Goal: Information Seeking & Learning: Check status

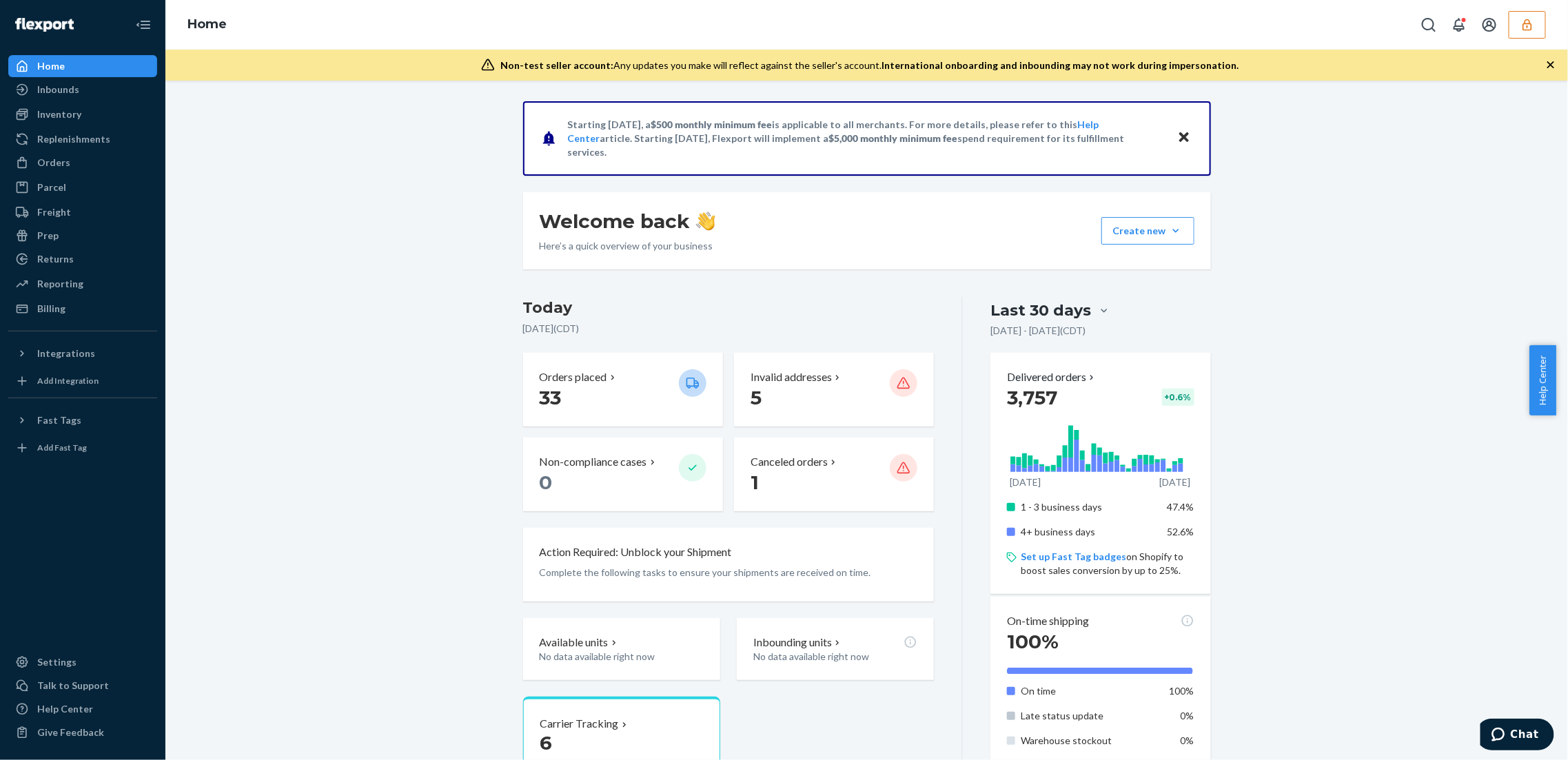
click at [1533, 33] on button "button" at bounding box center [1527, 25] width 37 height 27
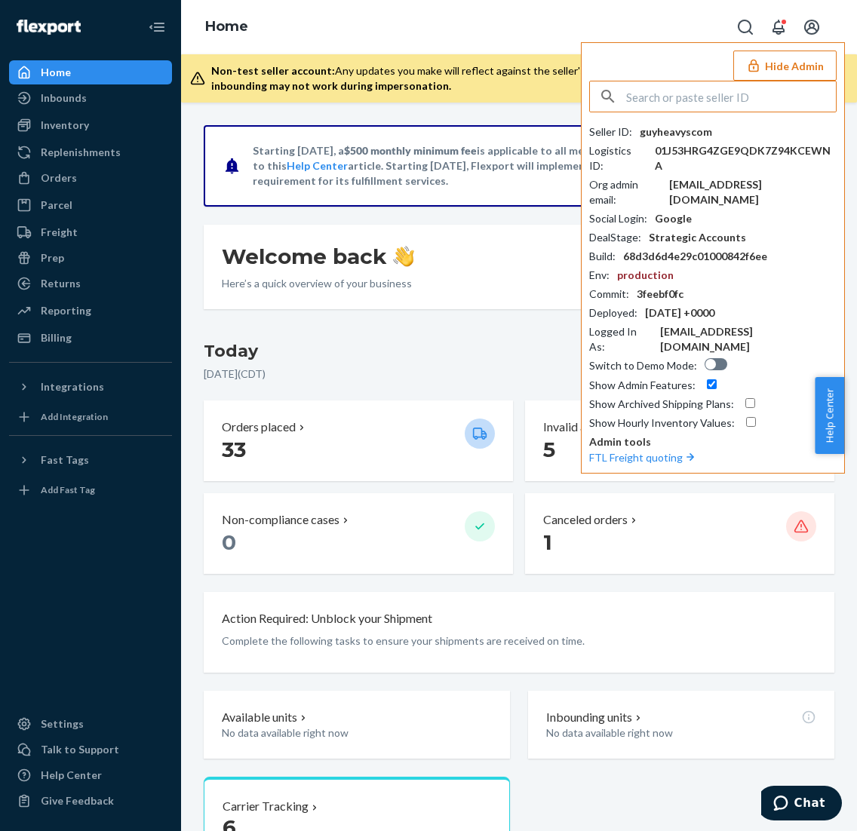
click at [746, 93] on input "text" at bounding box center [731, 96] width 210 height 30
paste input "sushan2011163com"
type input "sushan2011163com"
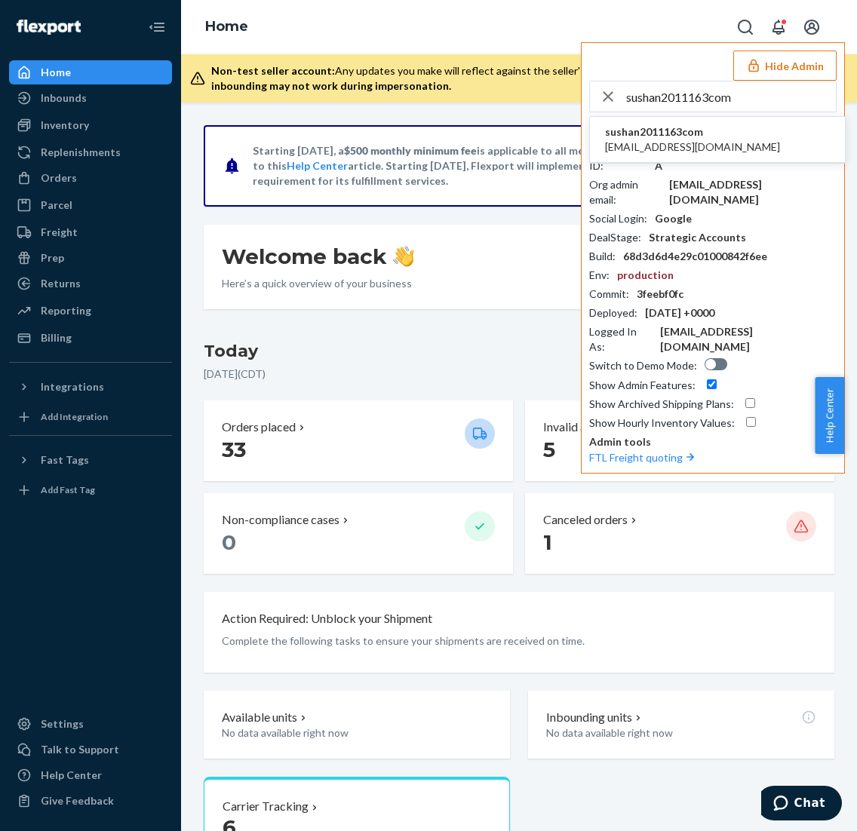
click at [623, 137] on span "sushan2011163com" at bounding box center [692, 131] width 175 height 15
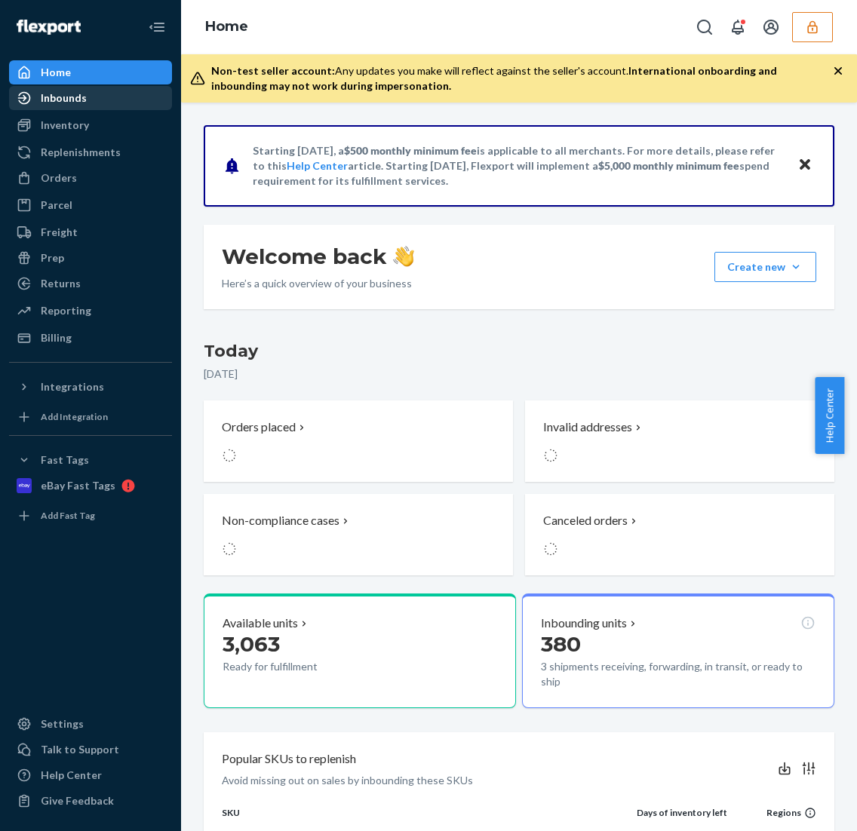
click at [102, 100] on div "Inbounds" at bounding box center [91, 97] width 160 height 21
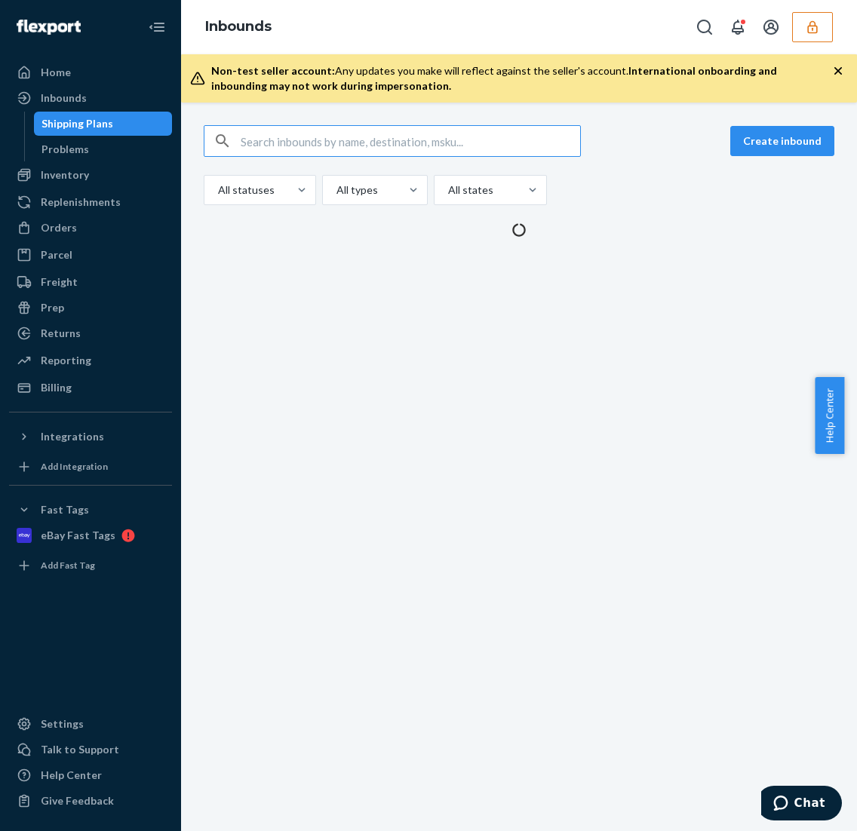
click at [440, 144] on input "text" at bounding box center [410, 141] width 339 height 30
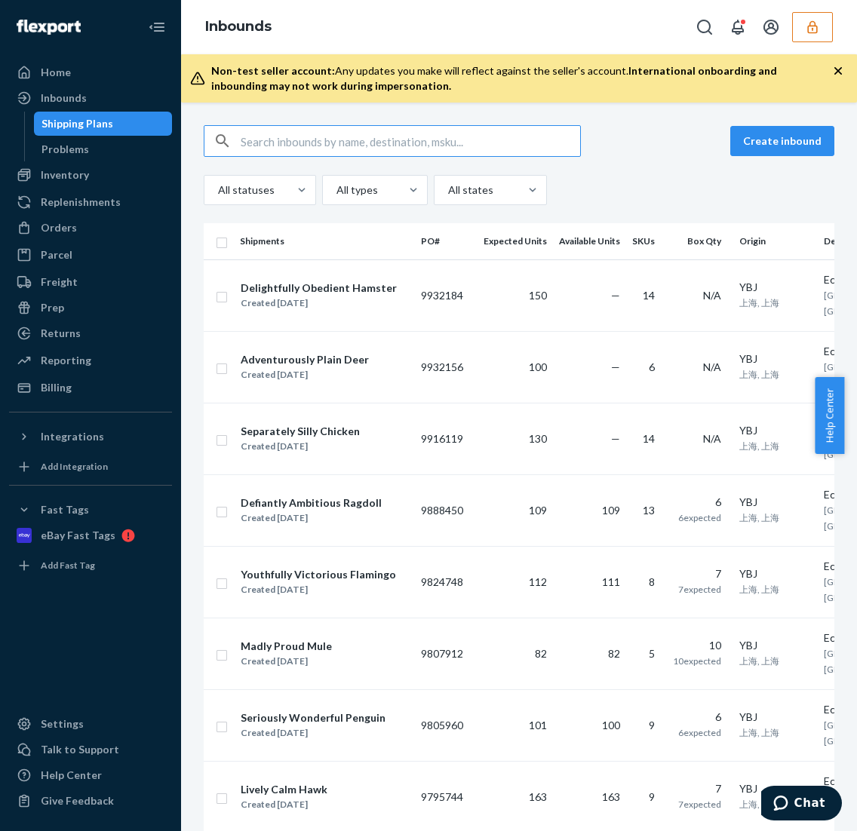
click at [299, 141] on input "text" at bounding box center [410, 141] width 339 height 30
paste input "9754767"
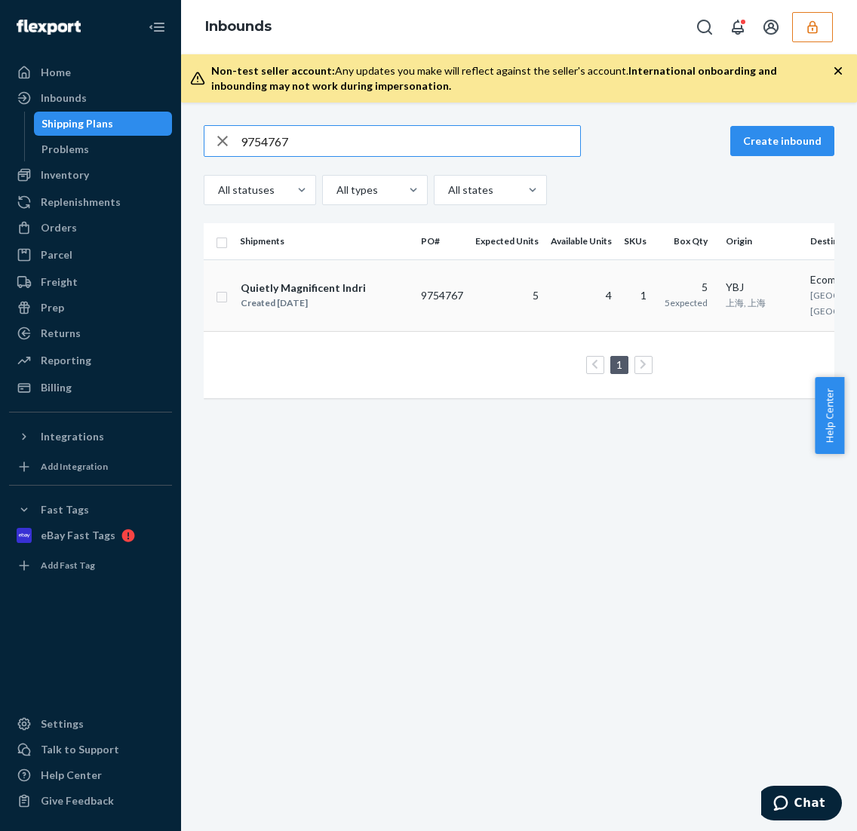
type input "9754767"
click at [325, 293] on div "Quietly Magnificent Indri" at bounding box center [303, 288] width 125 height 15
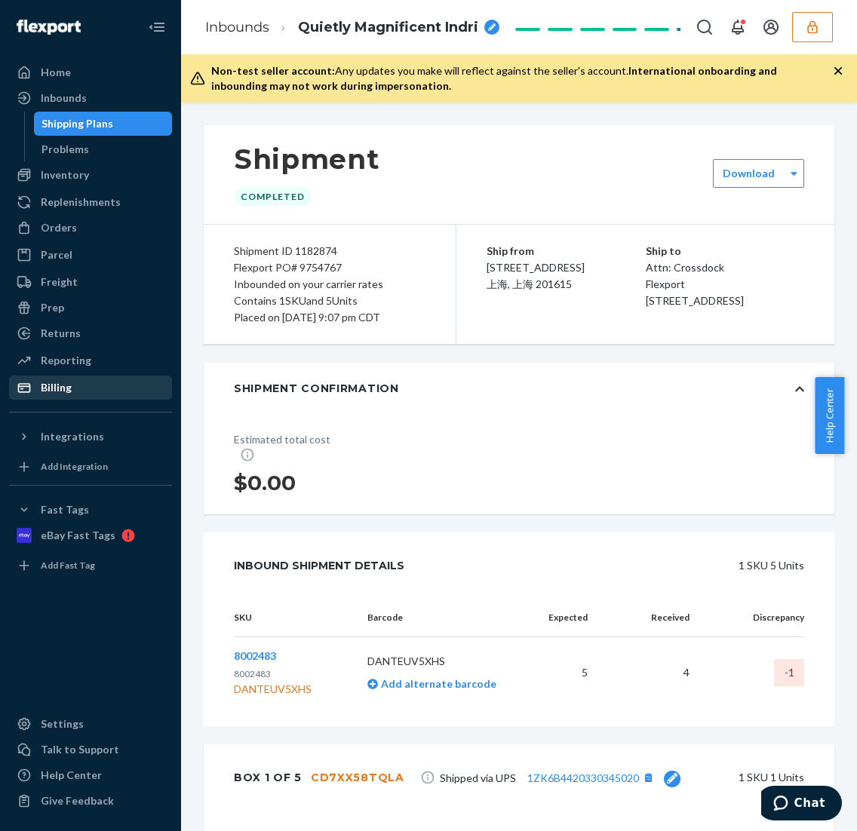
click at [84, 380] on div "Billing" at bounding box center [91, 387] width 160 height 21
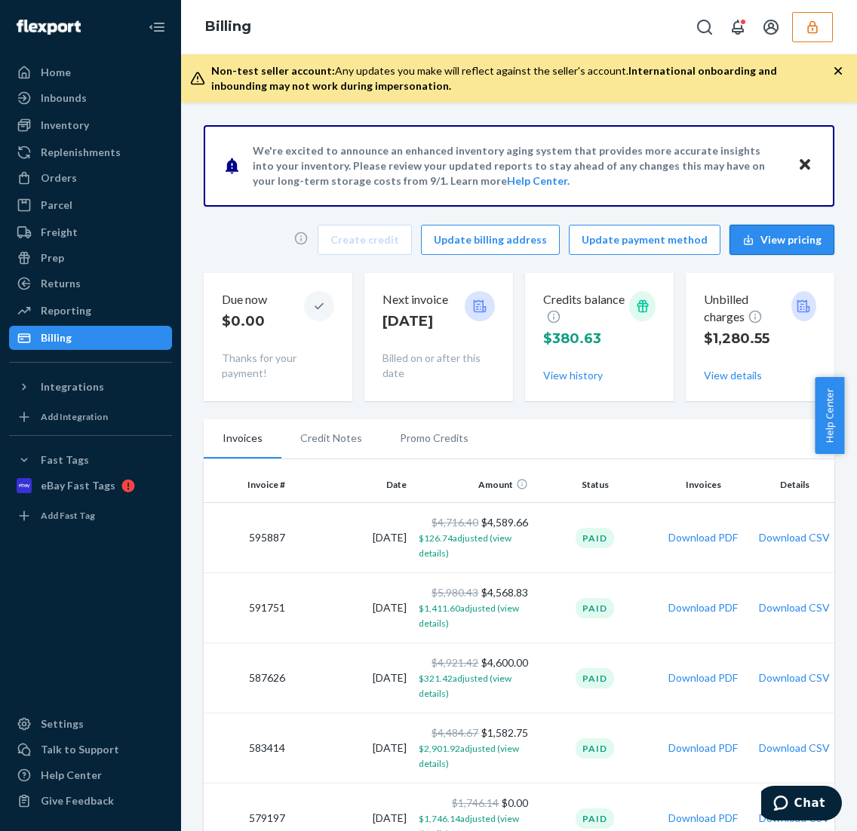
click at [791, 244] on button "View pricing" at bounding box center [781, 240] width 105 height 30
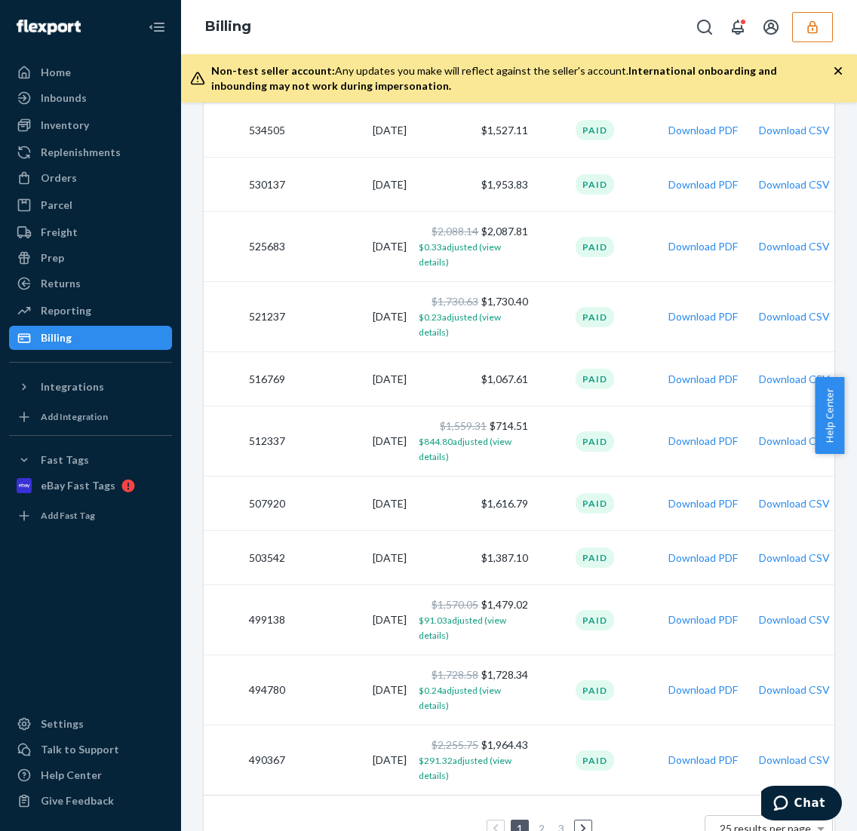
scroll to position [1365, 0]
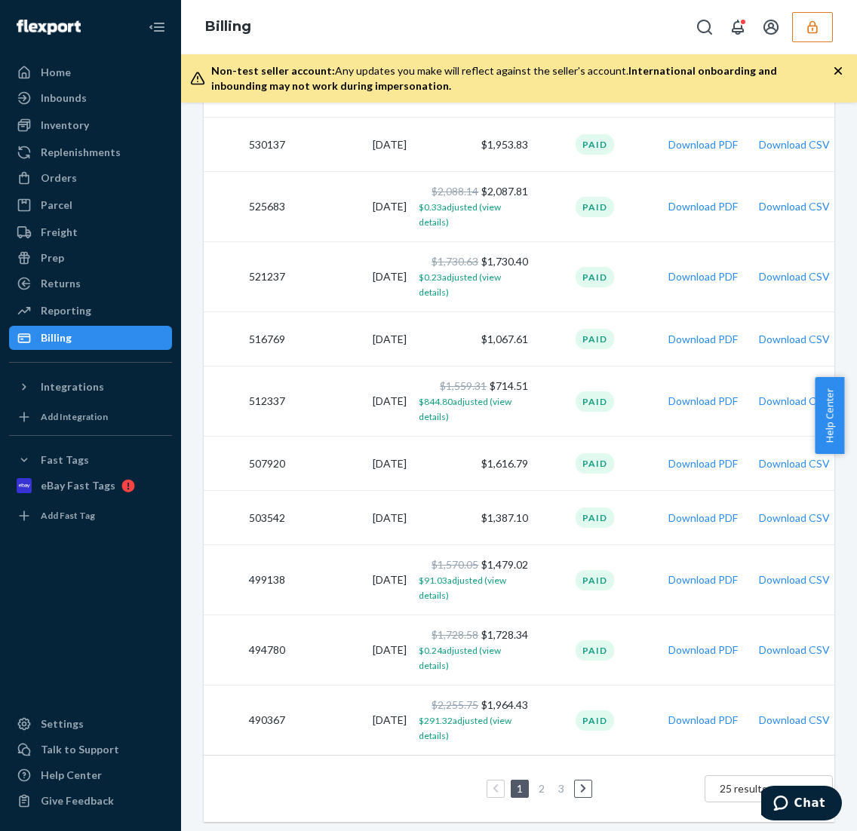
click at [558, 782] on link "3" at bounding box center [561, 788] width 12 height 13
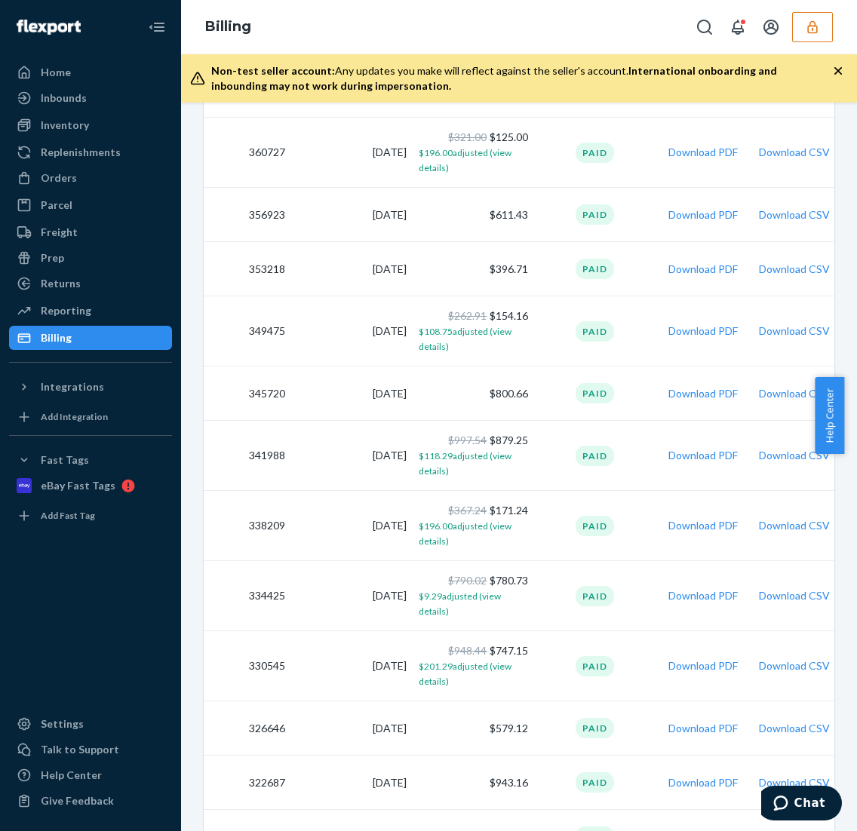
scroll to position [806, 0]
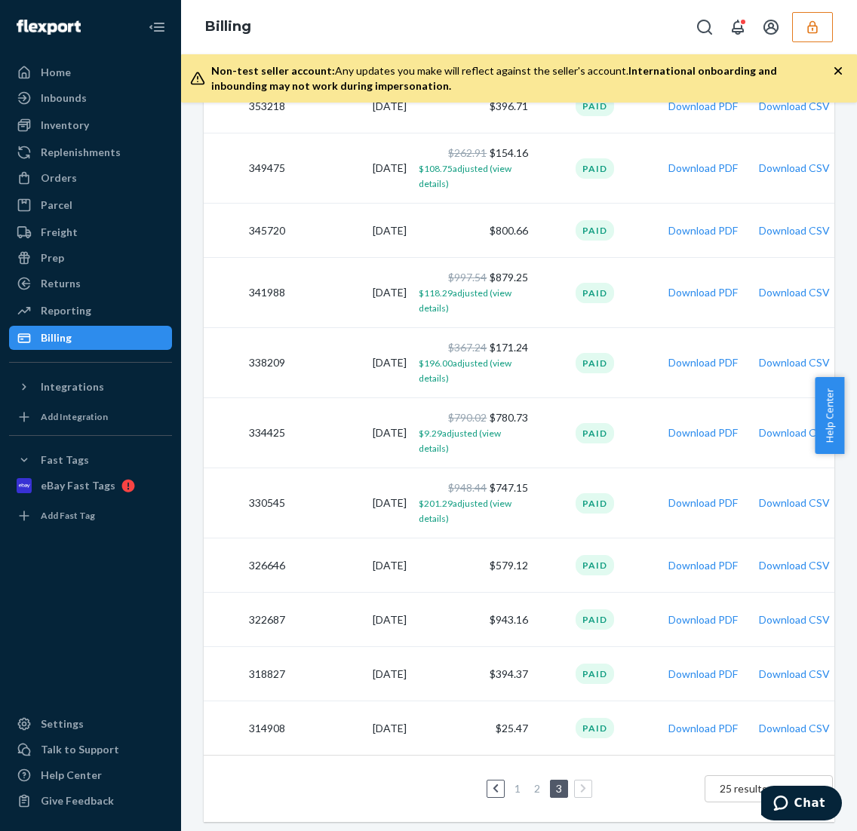
click at [539, 782] on link "2" at bounding box center [537, 788] width 12 height 13
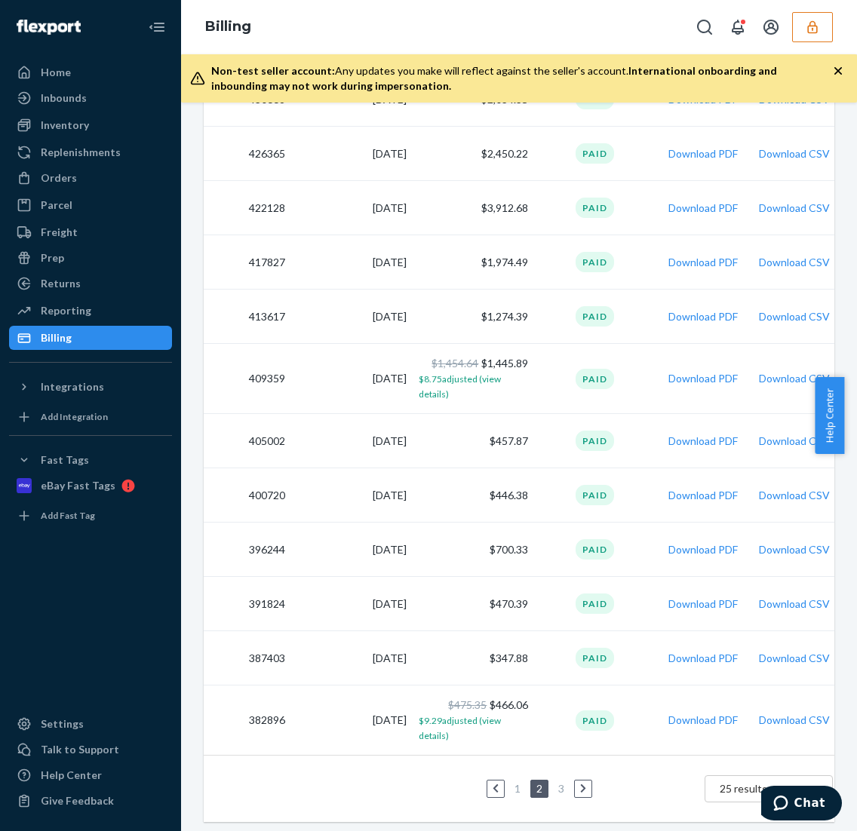
scroll to position [1319, 0]
click at [519, 782] on link "1" at bounding box center [517, 788] width 12 height 13
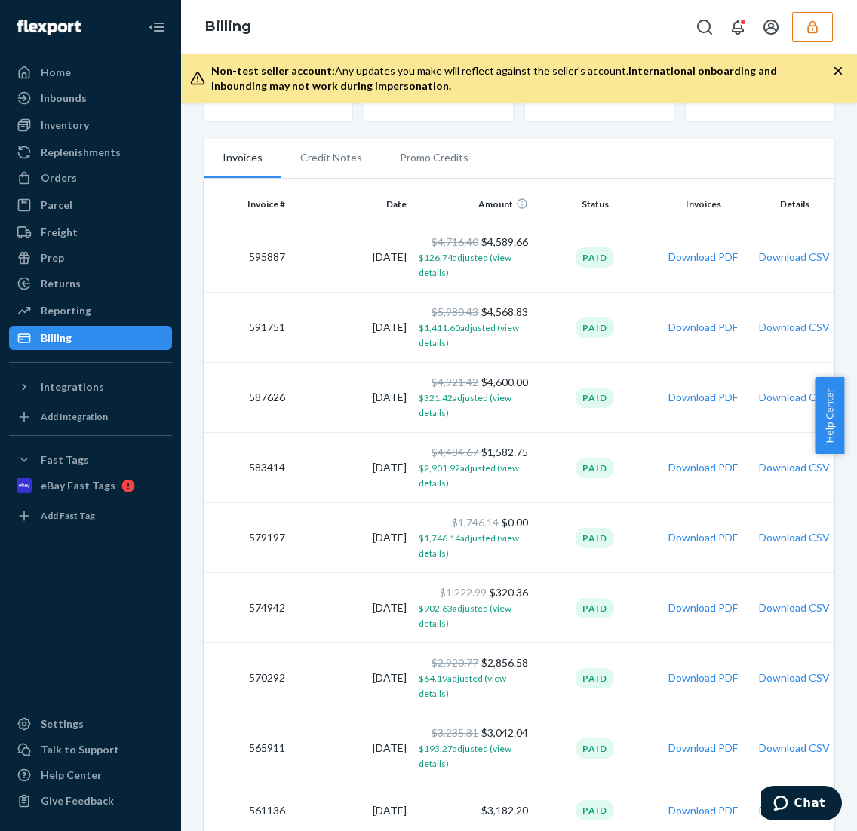
scroll to position [0, 0]
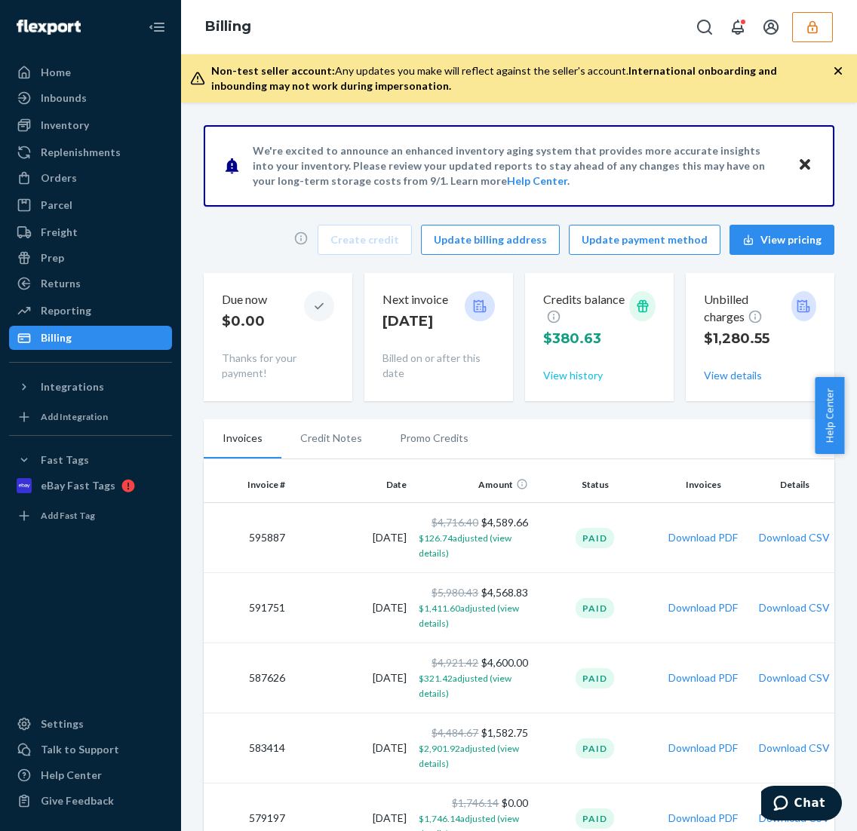
click at [586, 379] on button "View history" at bounding box center [573, 375] width 60 height 15
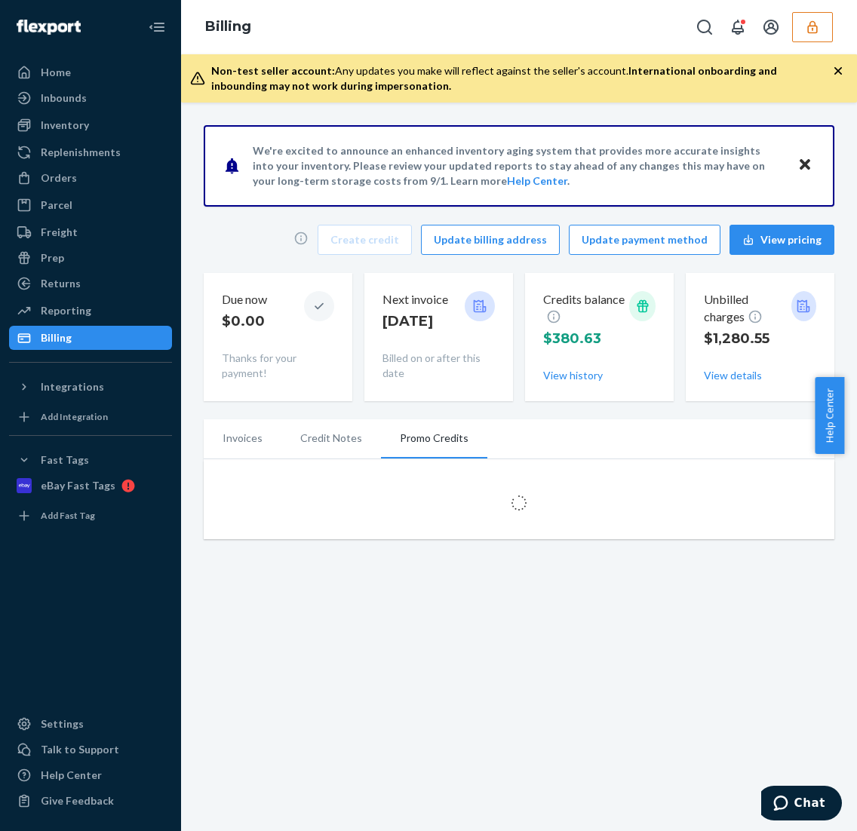
click at [321, 430] on li "Credit Notes" at bounding box center [331, 438] width 100 height 38
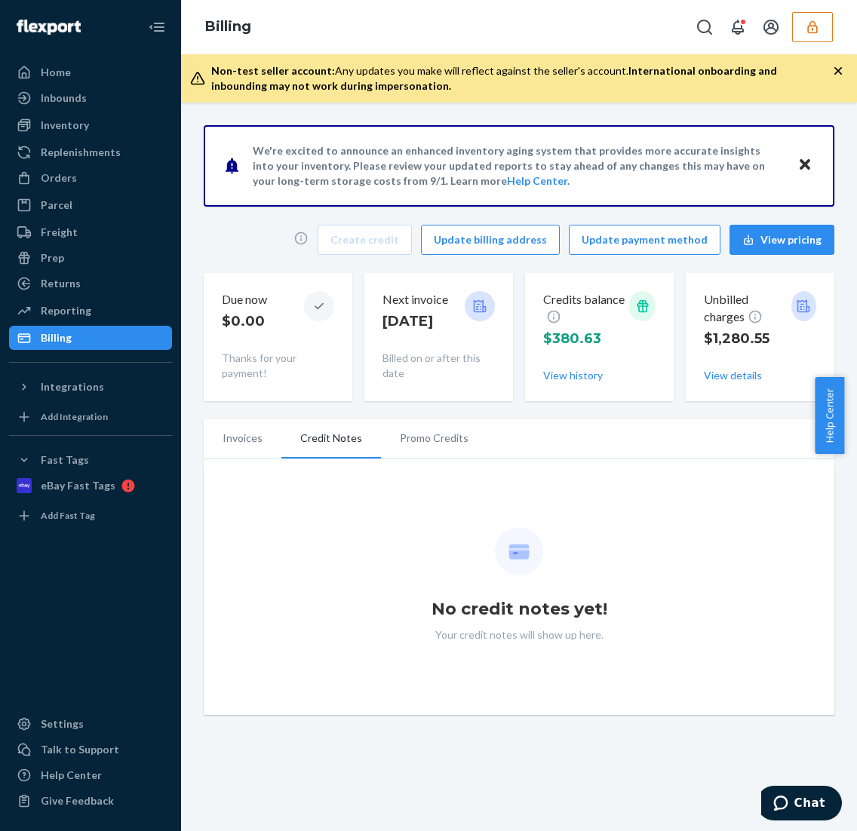
click at [269, 431] on li "Invoices" at bounding box center [243, 438] width 78 height 38
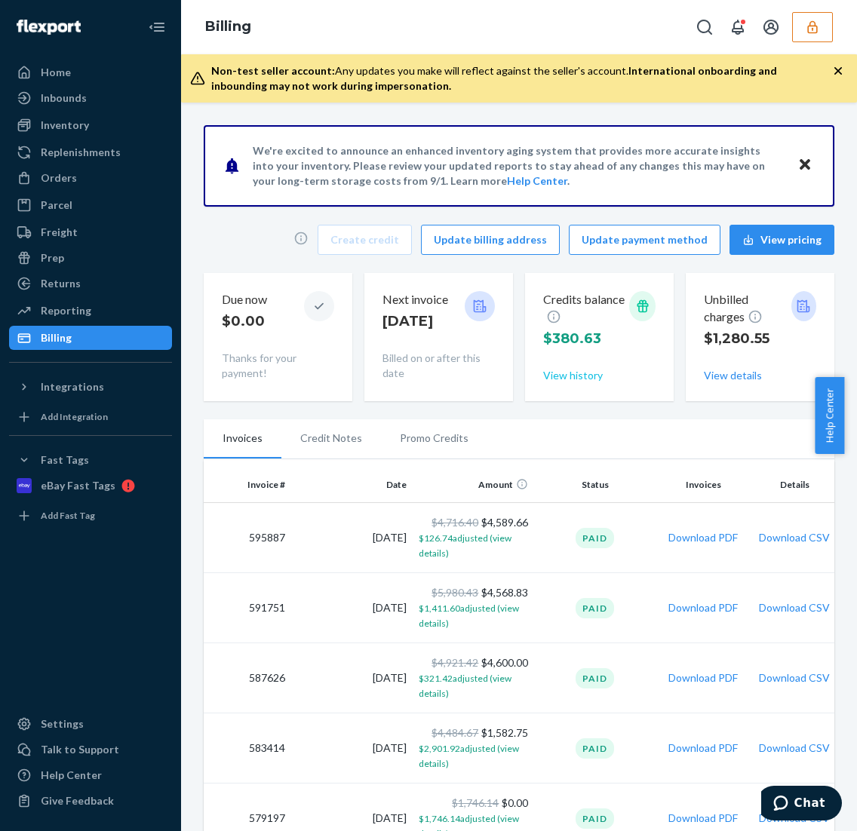
click at [568, 376] on button "View history" at bounding box center [573, 375] width 60 height 15
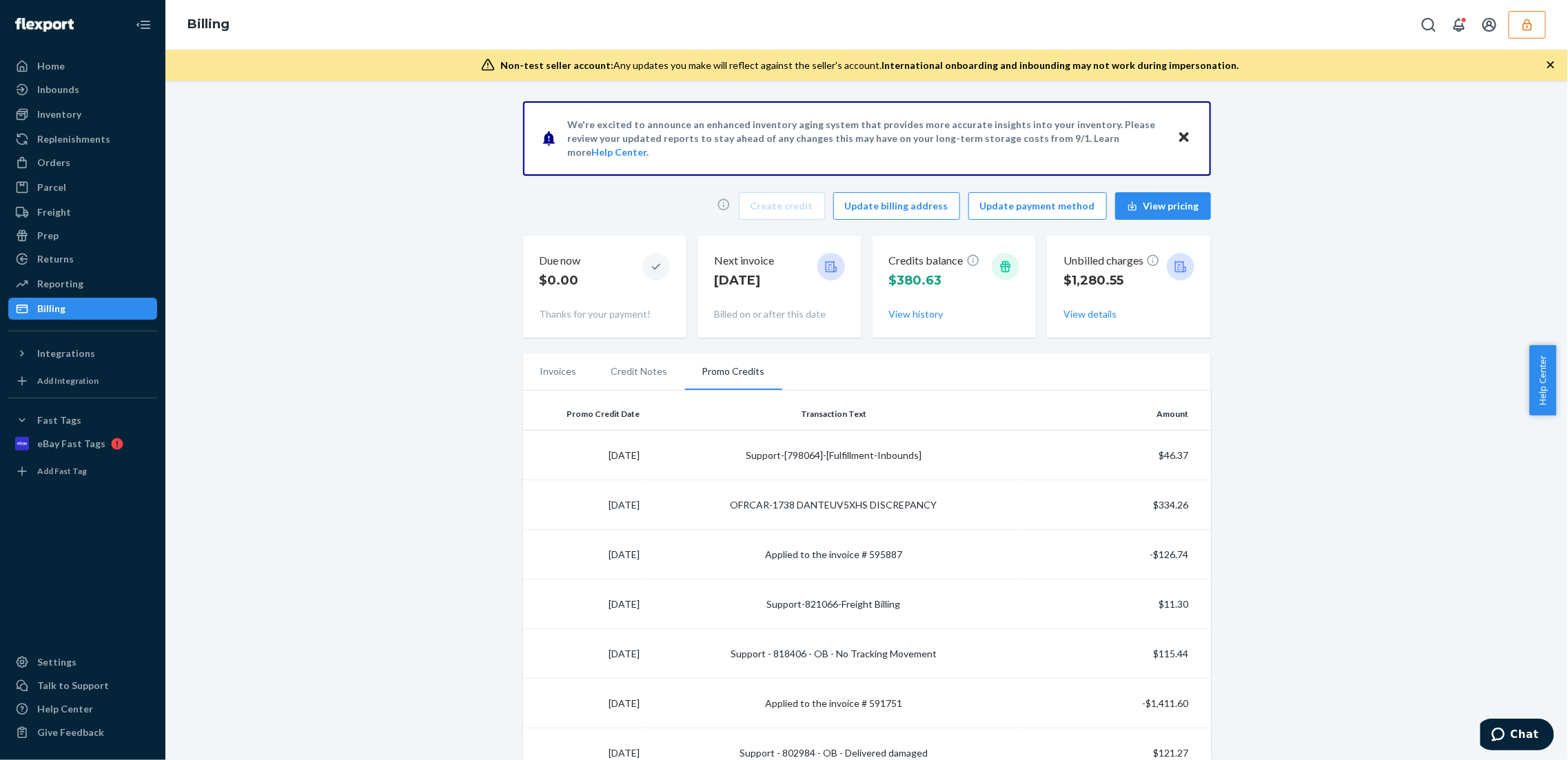
click at [782, 450] on td "$46.37" at bounding box center [1117, 455] width 188 height 49
drag, startPoint x: 1182, startPoint y: 502, endPoint x: 1151, endPoint y: 505, distance: 31.1
click at [782, 505] on td "$334.26" at bounding box center [1117, 505] width 188 height 49
copy td "334.26"
